Goal: Task Accomplishment & Management: Complete application form

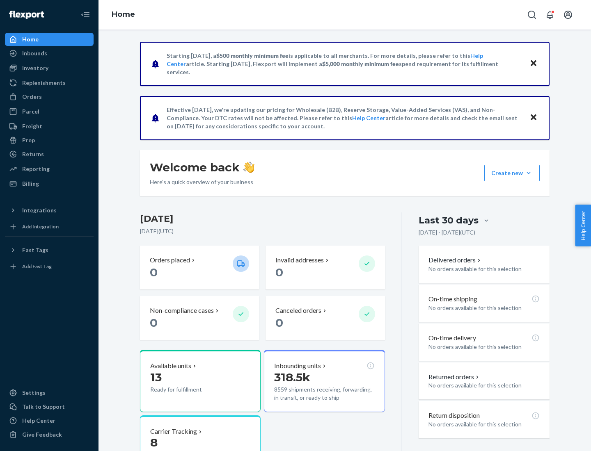
click at [528, 173] on button "Create new Create new inbound Create new order Create new product" at bounding box center [511, 173] width 55 height 16
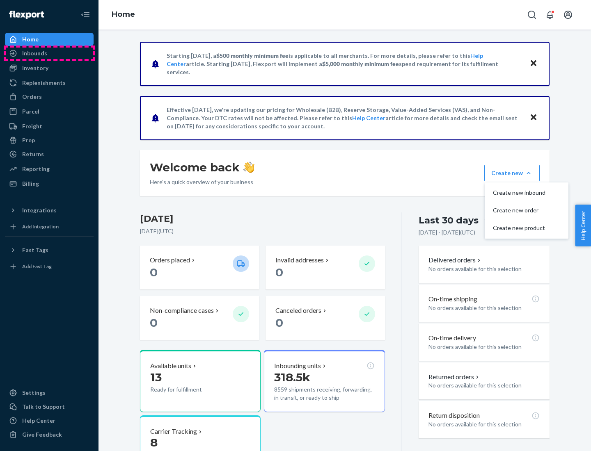
click at [49, 53] on div "Inbounds" at bounding box center [49, 53] width 87 height 11
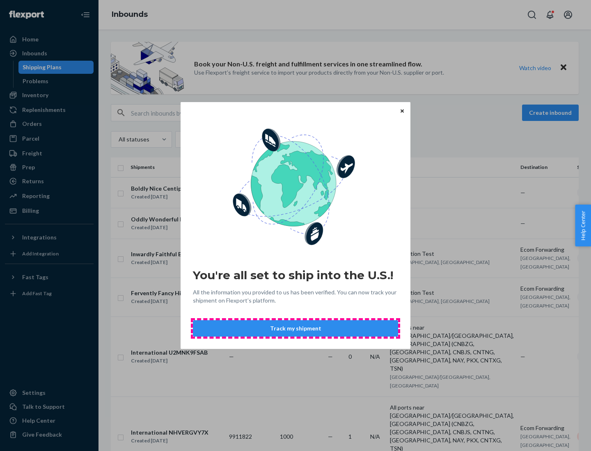
click at [295, 329] on button "Track my shipment" at bounding box center [295, 328] width 205 height 16
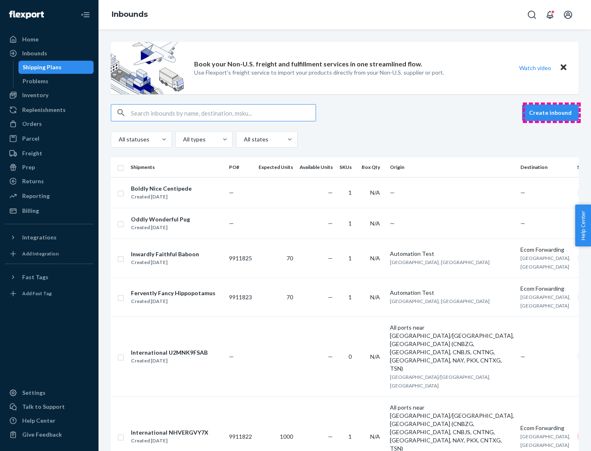
click at [551, 113] on button "Create inbound" at bounding box center [550, 113] width 57 height 16
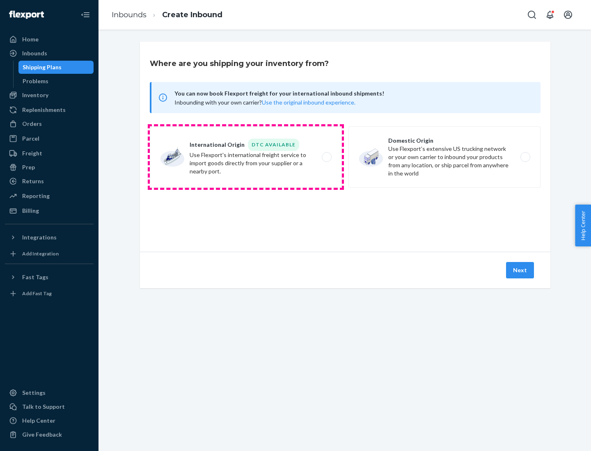
click at [246, 157] on label "International Origin DTC Available Use Flexport's international freight service…" at bounding box center [246, 157] width 192 height 62
click at [326, 157] on input "International Origin DTC Available Use Flexport's international freight service…" at bounding box center [328, 157] width 5 height 5
radio input "true"
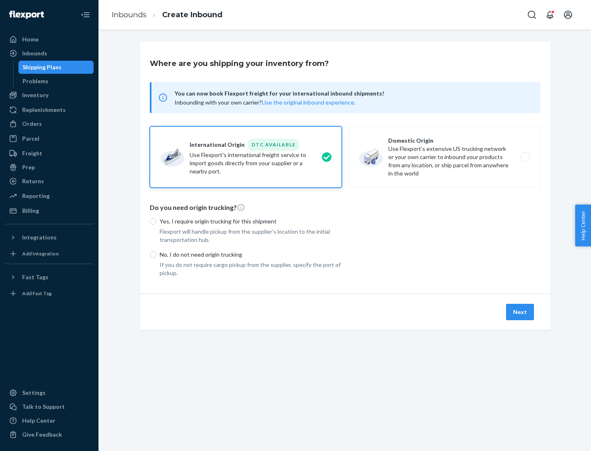
click at [251, 254] on p "No, I do not need origin trucking" at bounding box center [251, 255] width 182 height 8
click at [156, 254] on input "No, I do not need origin trucking" at bounding box center [153, 254] width 7 height 7
radio input "true"
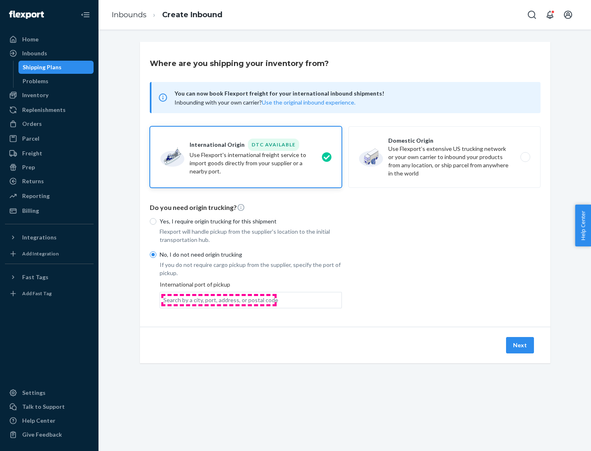
click at [219, 300] on div "Search by a city, port, address, or postal code" at bounding box center [220, 300] width 115 height 8
click at [164, 300] on input "Search by a city, port, address, or postal code" at bounding box center [163, 300] width 1 height 8
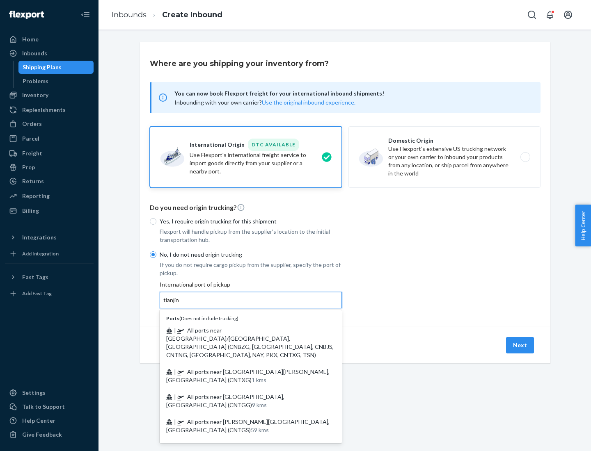
click at [242, 330] on span "| All ports near [GEOGRAPHIC_DATA]/[GEOGRAPHIC_DATA], [GEOGRAPHIC_DATA] (CNBZG,…" at bounding box center [249, 343] width 167 height 32
click at [180, 304] on input "tianjin" at bounding box center [171, 300] width 17 height 8
type input "All ports near [GEOGRAPHIC_DATA]/[GEOGRAPHIC_DATA], [GEOGRAPHIC_DATA] (CNBZG, […"
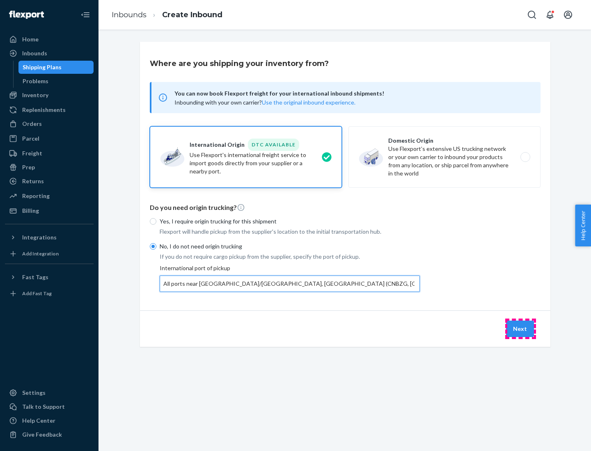
click at [520, 329] on button "Next" at bounding box center [520, 329] width 28 height 16
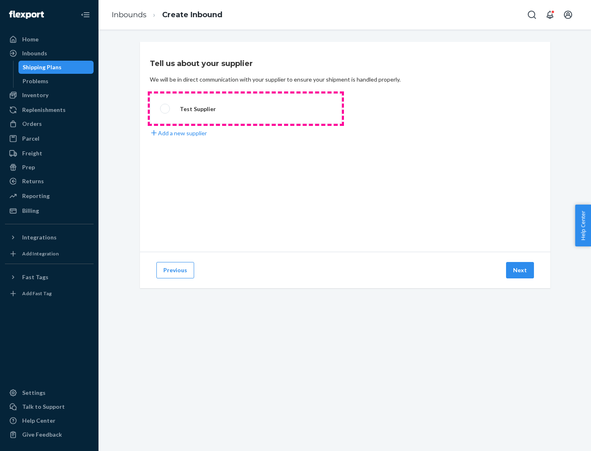
click at [246, 109] on label "Test Supplier" at bounding box center [246, 109] width 192 height 30
click at [165, 109] on input "Test Supplier" at bounding box center [162, 108] width 5 height 5
radio input "true"
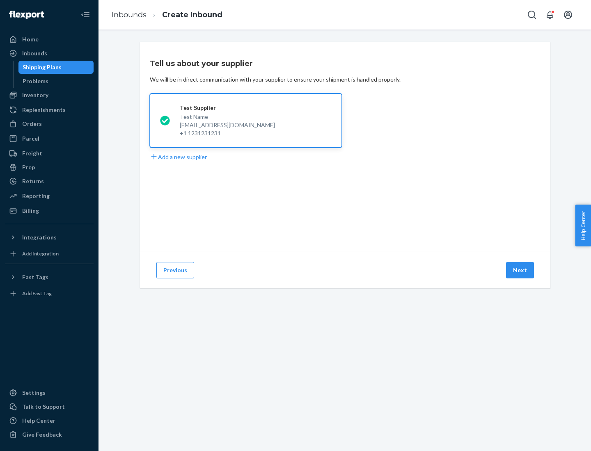
click at [520, 270] on button "Next" at bounding box center [520, 270] width 28 height 16
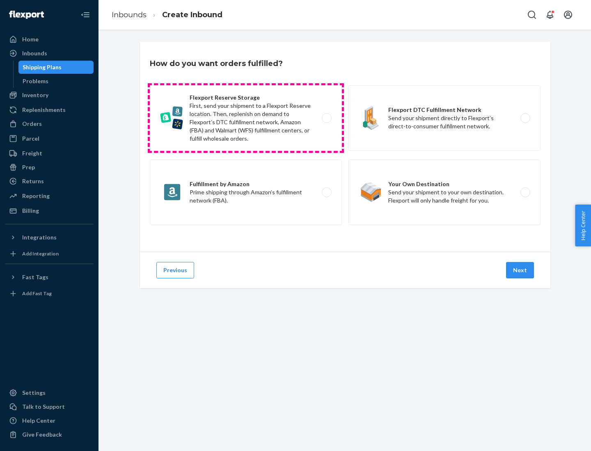
click at [246, 118] on label "Flexport Reserve Storage First, send your shipment to a Flexport Reserve locati…" at bounding box center [246, 118] width 192 height 66
click at [326, 118] on input "Flexport Reserve Storage First, send your shipment to a Flexport Reserve locati…" at bounding box center [328, 118] width 5 height 5
radio input "true"
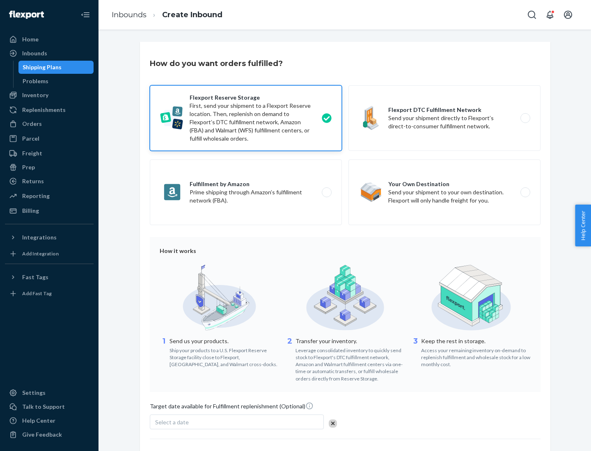
scroll to position [67, 0]
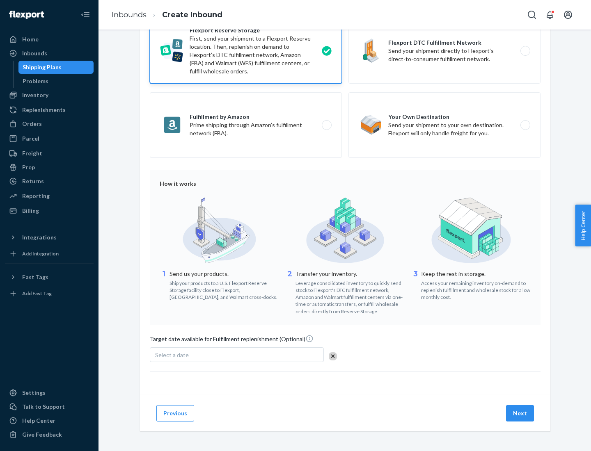
click at [520, 413] on button "Next" at bounding box center [520, 413] width 28 height 16
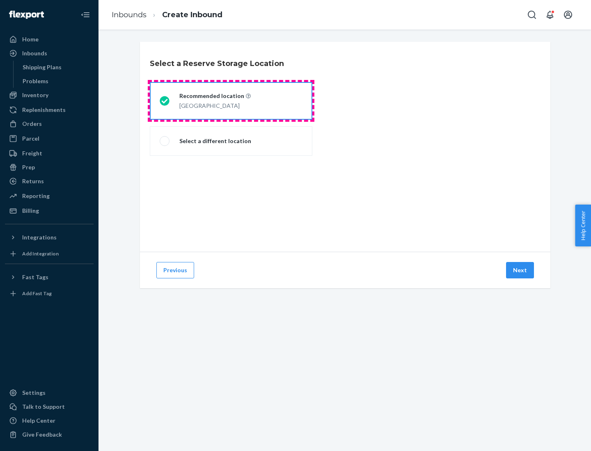
click at [231, 101] on div "[GEOGRAPHIC_DATA]" at bounding box center [214, 105] width 71 height 10
click at [165, 101] on input "Recommended location [GEOGRAPHIC_DATA]" at bounding box center [162, 100] width 5 height 5
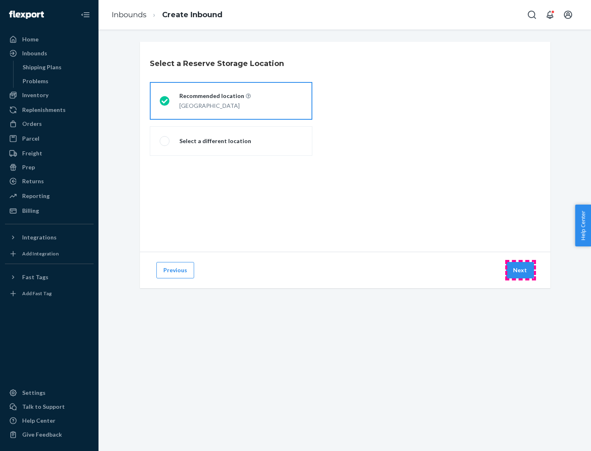
click at [520, 270] on button "Next" at bounding box center [520, 270] width 28 height 16
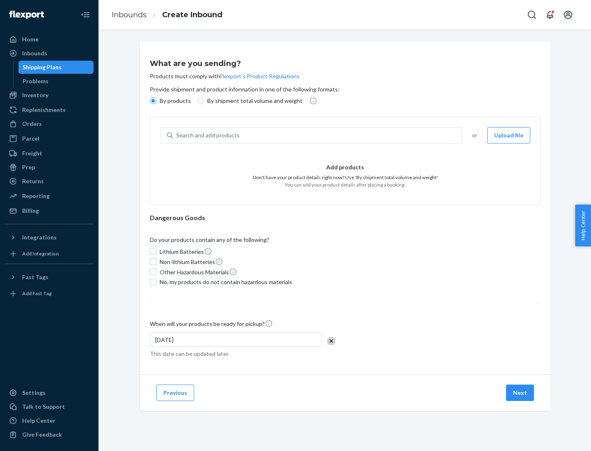
click at [318, 135] on div "Search and add products" at bounding box center [317, 135] width 289 height 15
click at [177, 135] on input "Search and add products" at bounding box center [176, 135] width 1 height 8
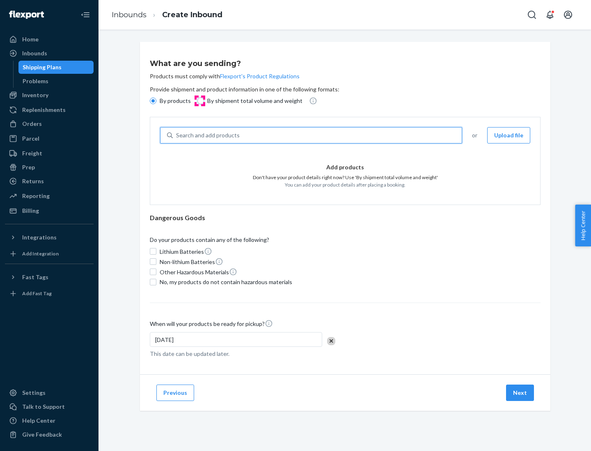
click at [199, 101] on input "By shipment total volume and weight" at bounding box center [200, 101] width 7 height 7
radio input "true"
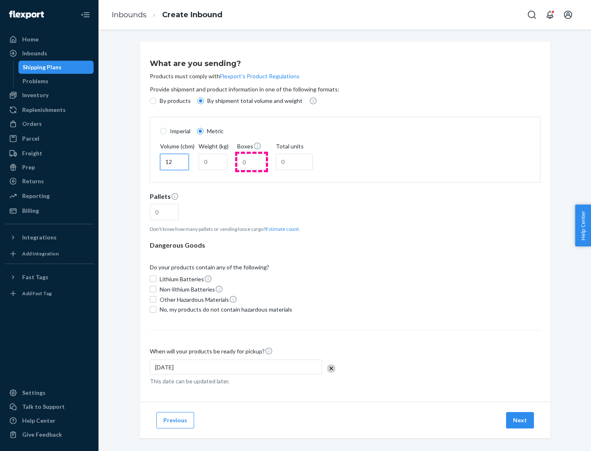
type input "12"
type input "22"
type input "222"
type input "121"
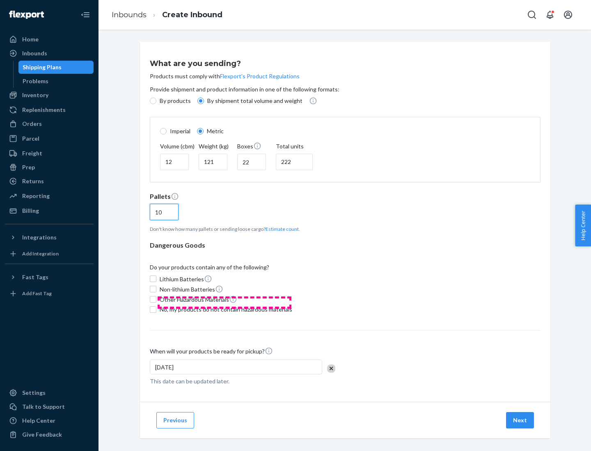
scroll to position [7, 0]
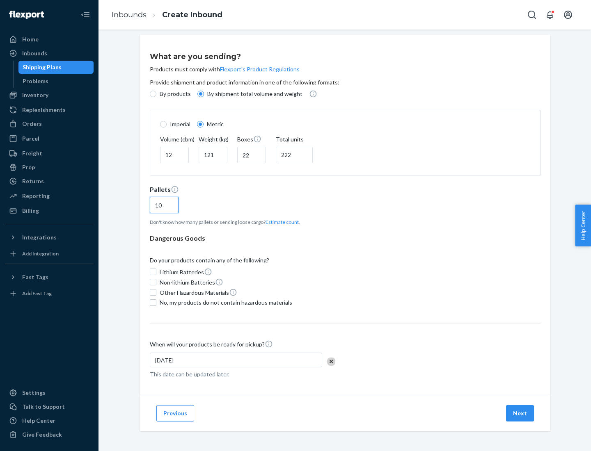
type input "10"
click at [224, 302] on span "No, my products do not contain hazardous materials" at bounding box center [226, 303] width 133 height 8
click at [156, 302] on input "No, my products do not contain hazardous materials" at bounding box center [153, 302] width 7 height 7
checkbox input "true"
click at [520, 413] on button "Next" at bounding box center [520, 413] width 28 height 16
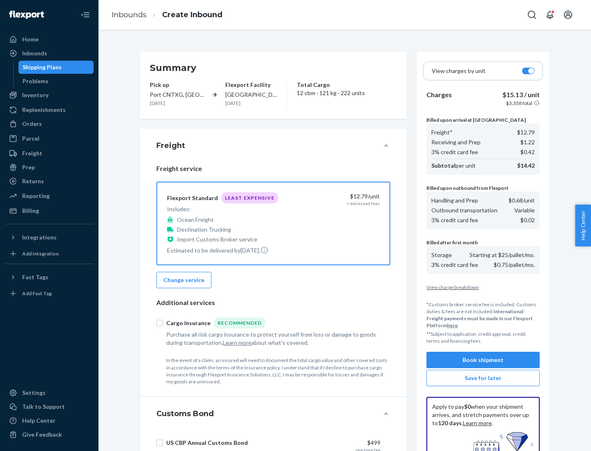
scroll to position [120, 0]
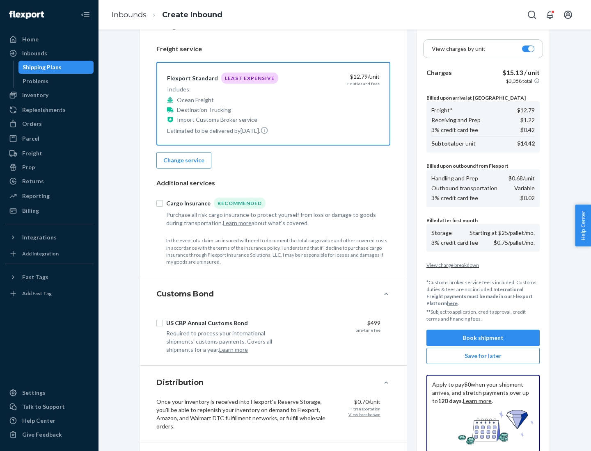
click at [483, 338] on button "Book shipment" at bounding box center [482, 338] width 113 height 16
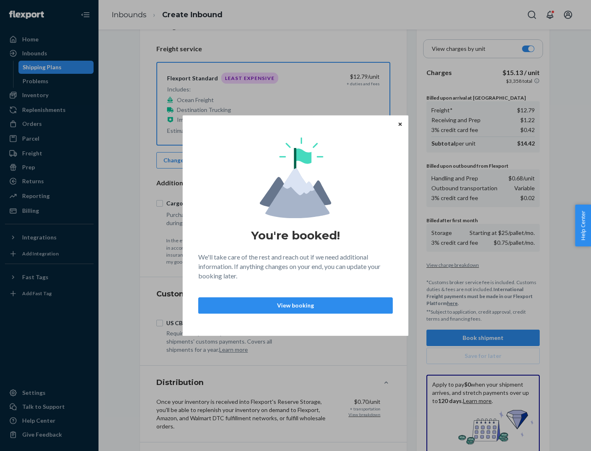
click at [295, 305] on p "View booking" at bounding box center [295, 306] width 181 height 8
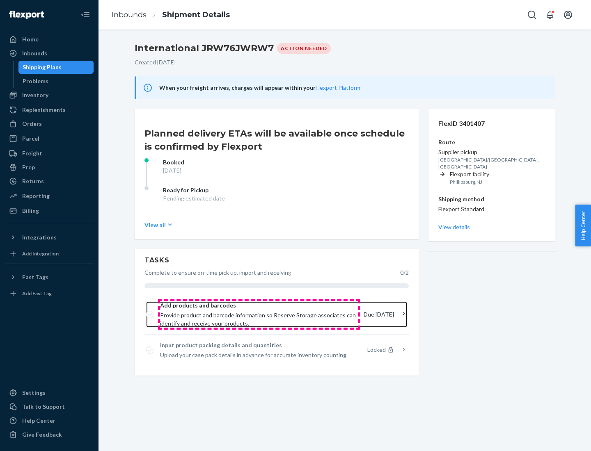
click at [259, 315] on span "Provide product and barcode information so Reserve Storage associates can ident…" at bounding box center [258, 319] width 197 height 16
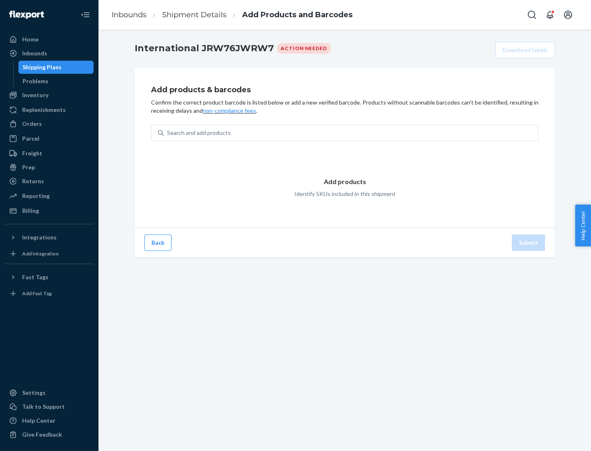
click at [351, 133] on div "Search and add products" at bounding box center [351, 133] width 374 height 15
click at [168, 133] on input "Search and add products" at bounding box center [167, 133] width 1 height 8
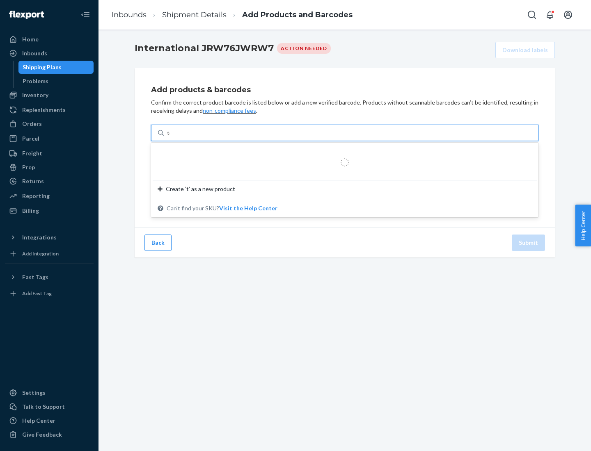
type input "test"
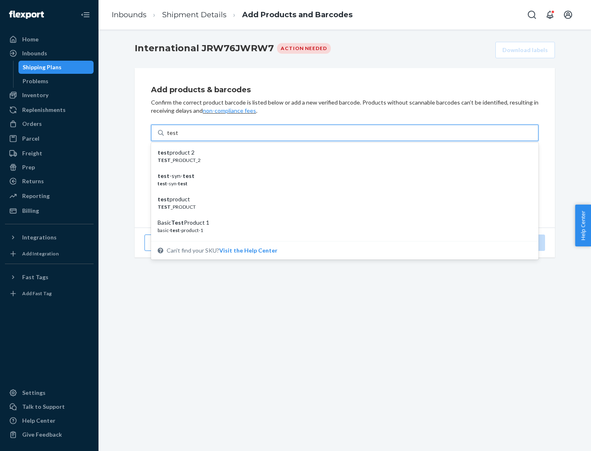
scroll to position [31, 0]
click at [341, 192] on div "Basic Test Product 1" at bounding box center [342, 192] width 368 height 8
click at [178, 137] on input "test" at bounding box center [172, 133] width 11 height 8
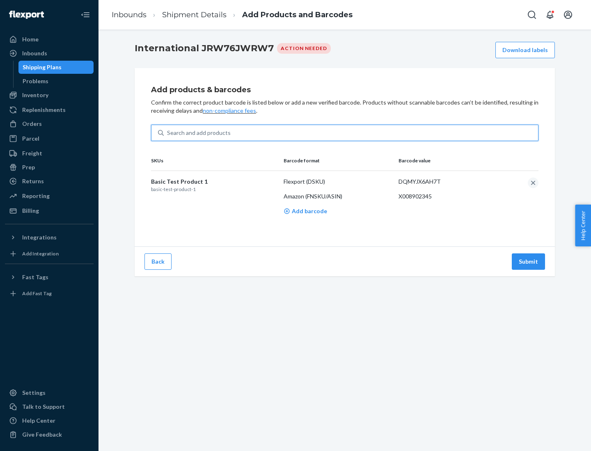
click at [528, 261] on button "Submit" at bounding box center [528, 262] width 33 height 16
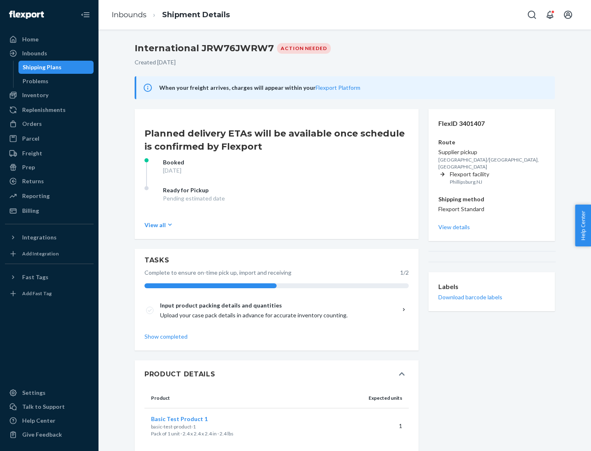
scroll to position [14, 0]
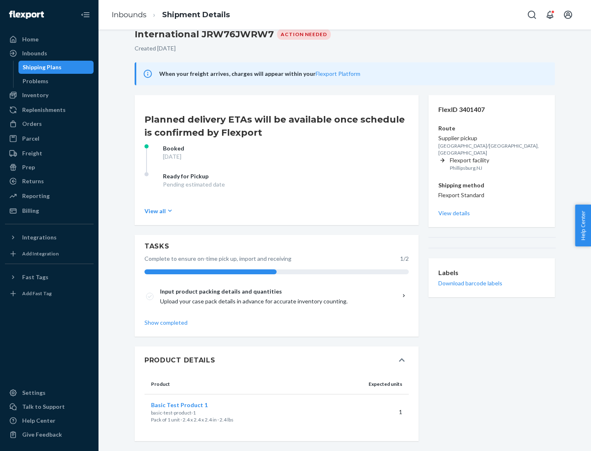
click at [192, 405] on span "Basic Test Product 1" at bounding box center [179, 405] width 57 height 7
